Goal: Information Seeking & Learning: Learn about a topic

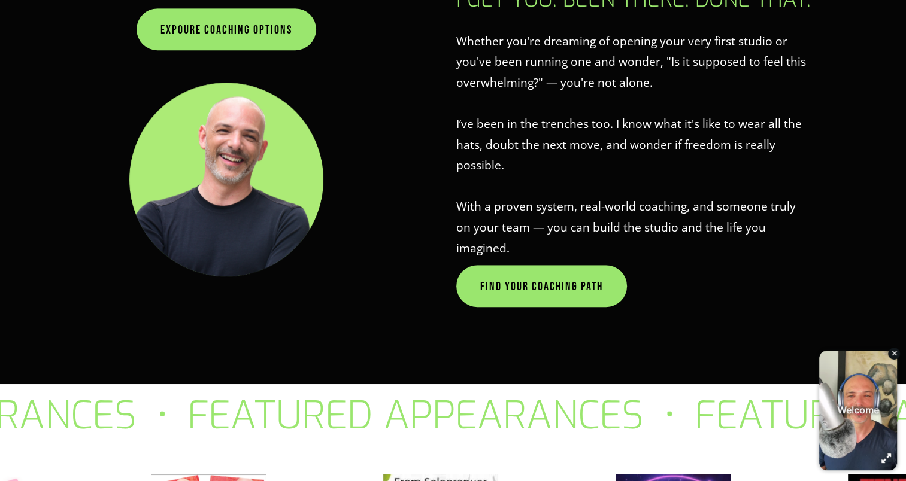
scroll to position [838, 0]
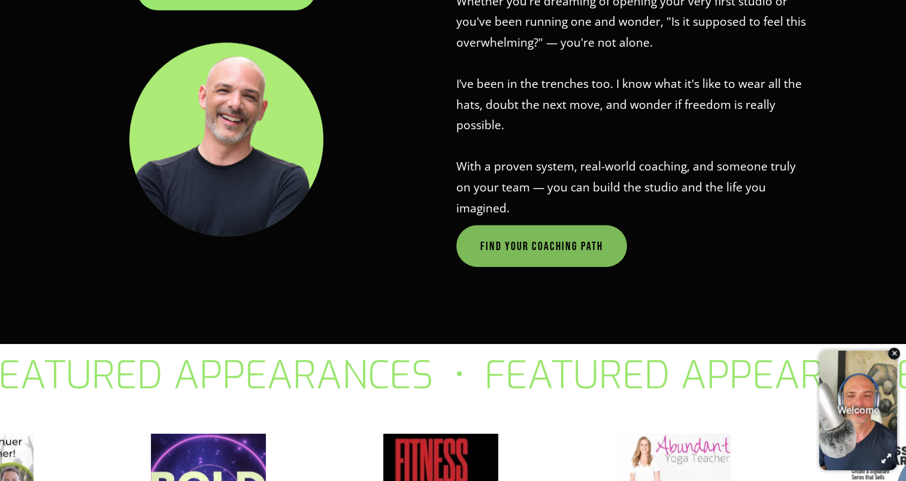
click at [507, 230] on link "FIND YOUR COACHING PATH" at bounding box center [541, 246] width 171 height 42
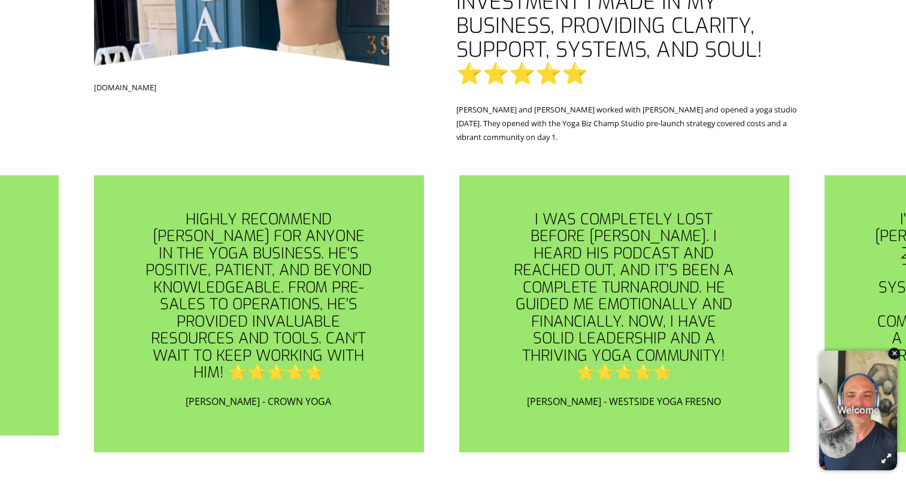
scroll to position [3052, 0]
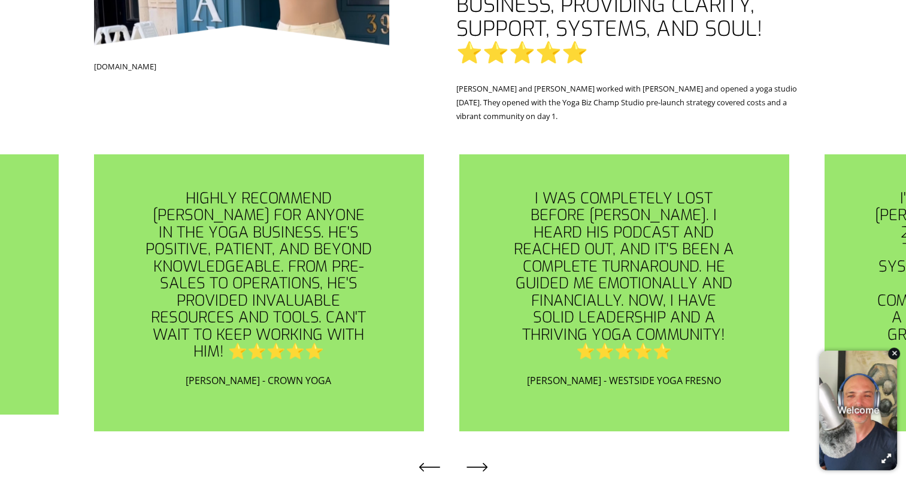
click at [477, 457] on icon "\a \a \a Next\a \a" at bounding box center [477, 468] width 22 height 22
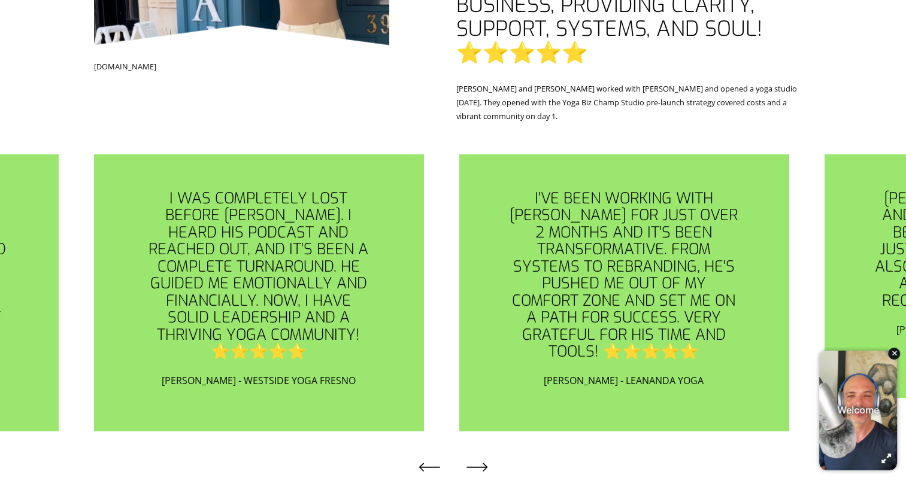
click at [479, 457] on icon "\a \a \a Next\a \a" at bounding box center [477, 468] width 22 height 22
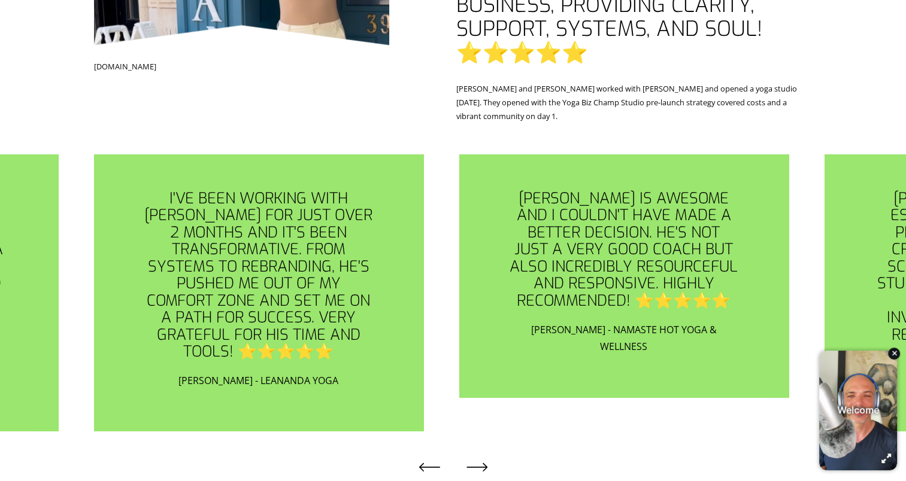
click at [479, 457] on icon "\a \a \a Next\a \a" at bounding box center [477, 468] width 22 height 22
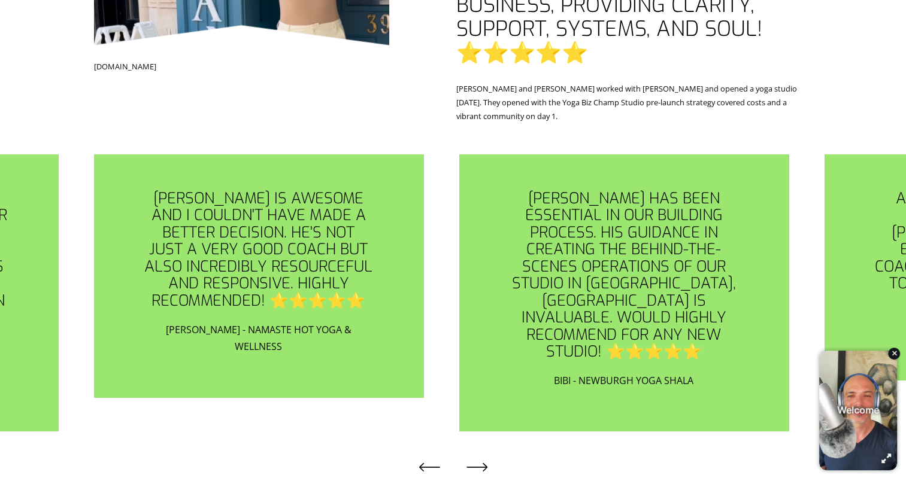
click at [479, 457] on icon "\a \a \a Next\a \a" at bounding box center [477, 468] width 22 height 22
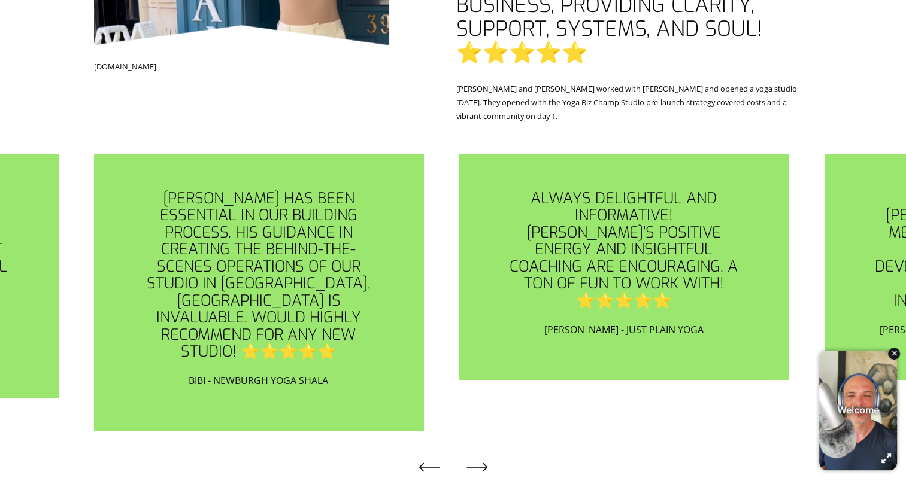
click at [479, 457] on icon "\a \a \a Next\a \a" at bounding box center [477, 468] width 22 height 22
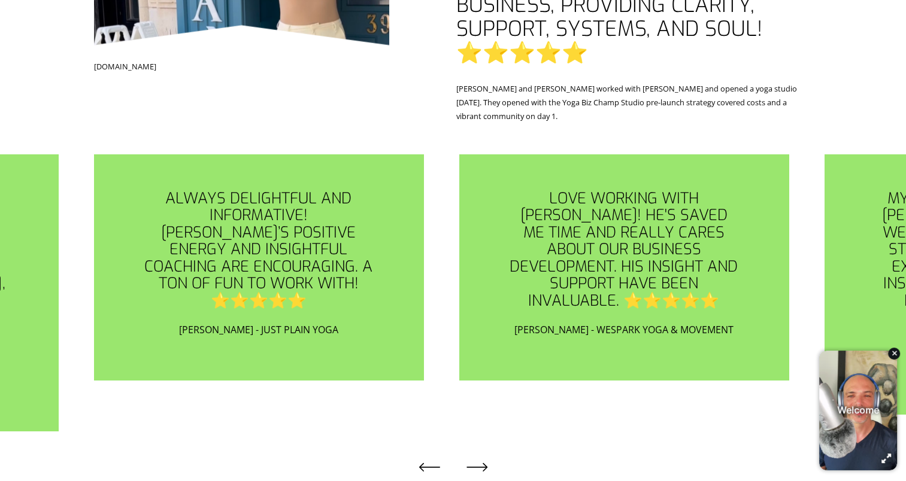
click at [479, 457] on icon "\a \a \a Next\a \a" at bounding box center [477, 468] width 22 height 22
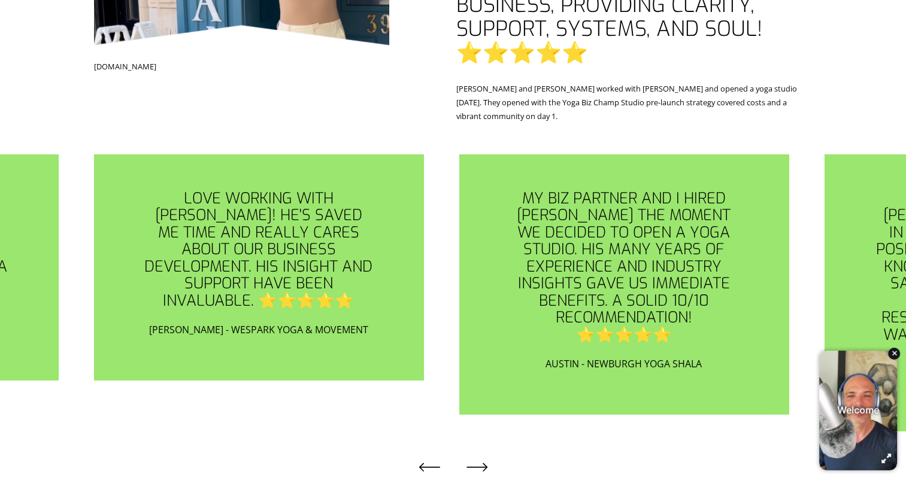
click at [473, 457] on icon "\a \a \a Next\a \a" at bounding box center [477, 468] width 22 height 22
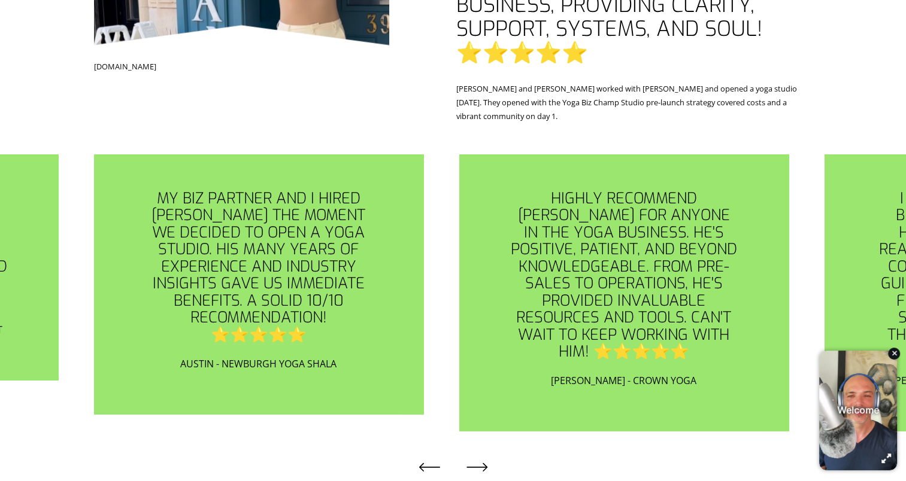
click at [473, 457] on icon "\a \a \a Next\a \a" at bounding box center [477, 468] width 22 height 22
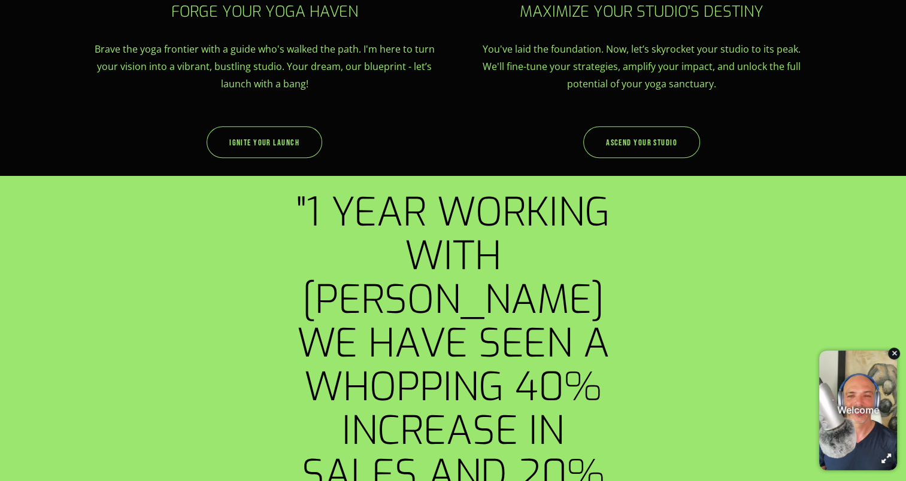
scroll to position [1017, 0]
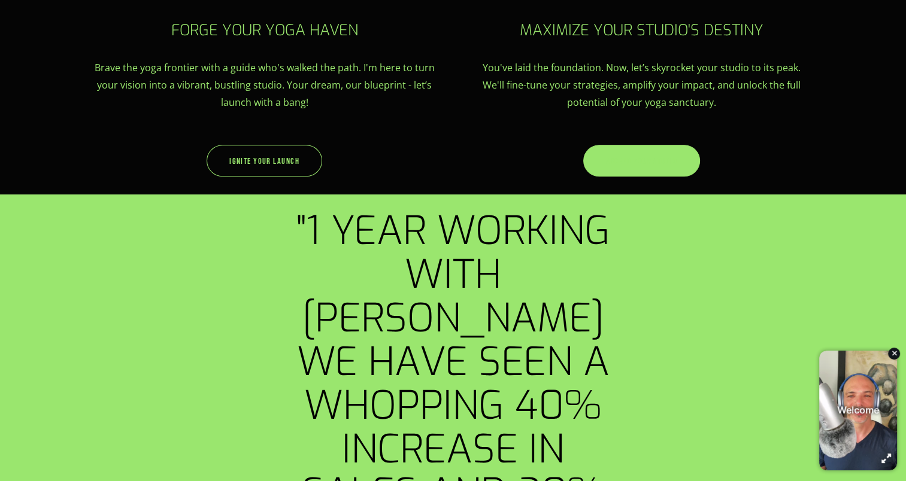
click at [643, 166] on link "Ascend Your Studio" at bounding box center [641, 161] width 117 height 32
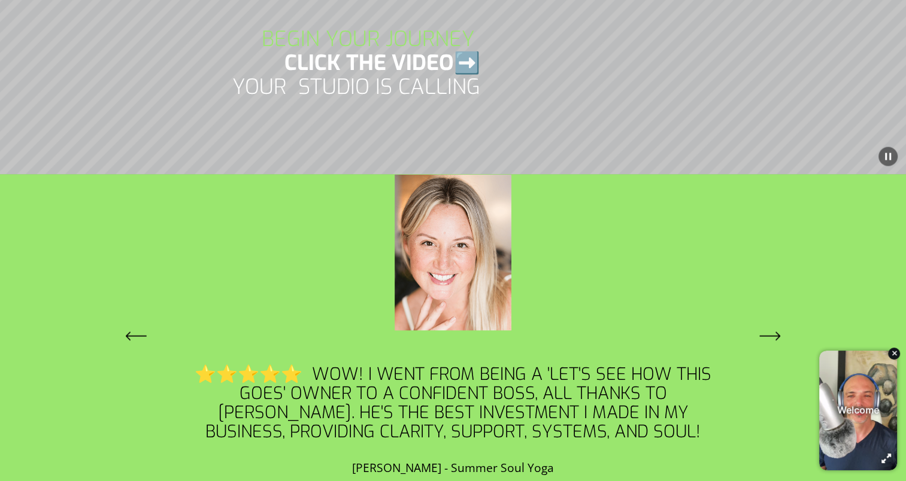
scroll to position [2334, 0]
